Goal: Task Accomplishment & Management: Use online tool/utility

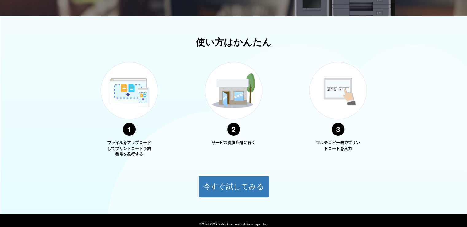
scroll to position [196, 0]
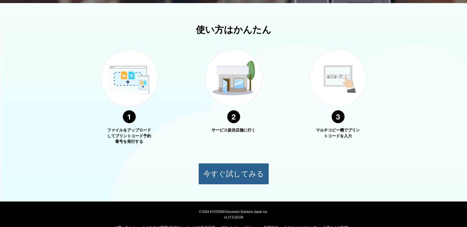
click at [237, 172] on button "今すぐ試してみる" at bounding box center [233, 173] width 71 height 21
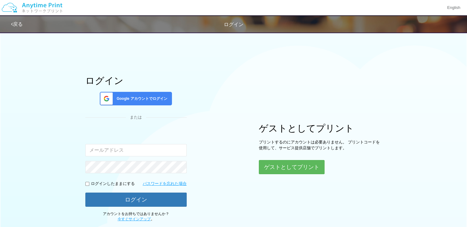
click at [147, 101] on div "Google アカウントでログイン" at bounding box center [136, 98] width 72 height 13
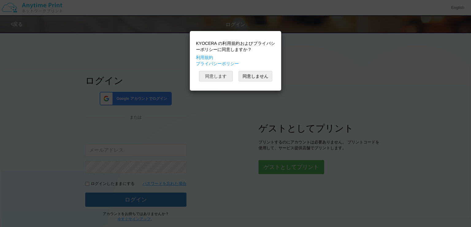
click at [205, 75] on button "同意します" at bounding box center [216, 76] width 34 height 10
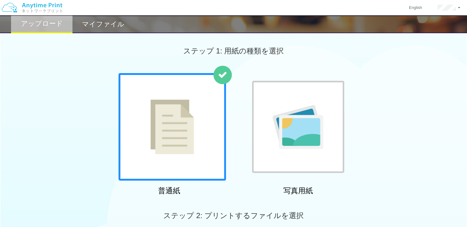
scroll to position [198, 0]
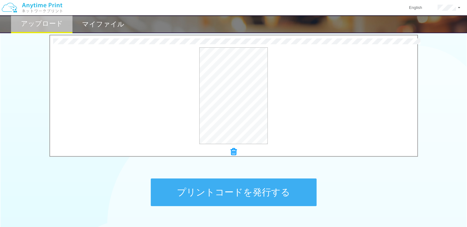
drag, startPoint x: 253, startPoint y: 175, endPoint x: 253, endPoint y: 184, distance: 9.5
click at [253, 184] on div "プリントコードを発行する" at bounding box center [233, 192] width 184 height 64
click at [253, 184] on button "プリントコードを発行する" at bounding box center [234, 192] width 166 height 28
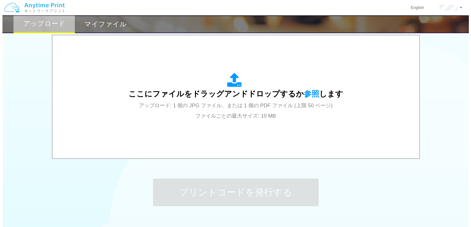
scroll to position [0, 0]
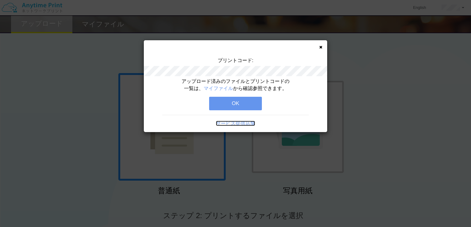
click at [254, 121] on link "サービス提供店舗" at bounding box center [235, 123] width 39 height 5
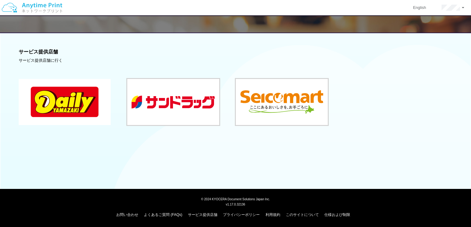
click at [89, 99] on button at bounding box center [65, 102] width 92 height 46
